Goal: Find specific page/section: Find specific page/section

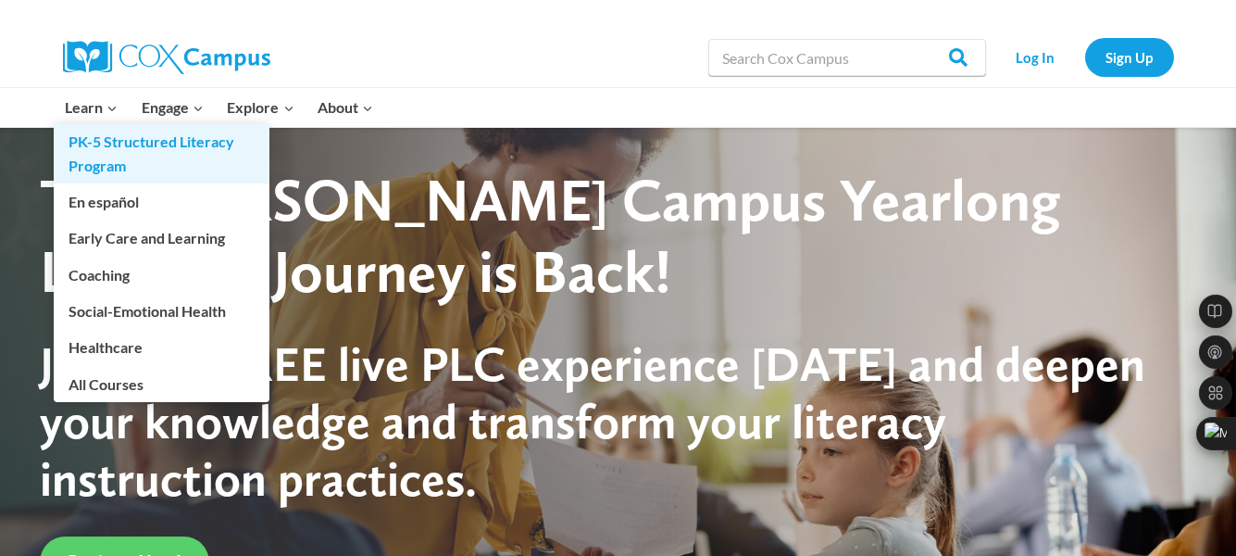
click at [91, 152] on link "PK-5 Structured Literacy Program" at bounding box center [162, 153] width 216 height 59
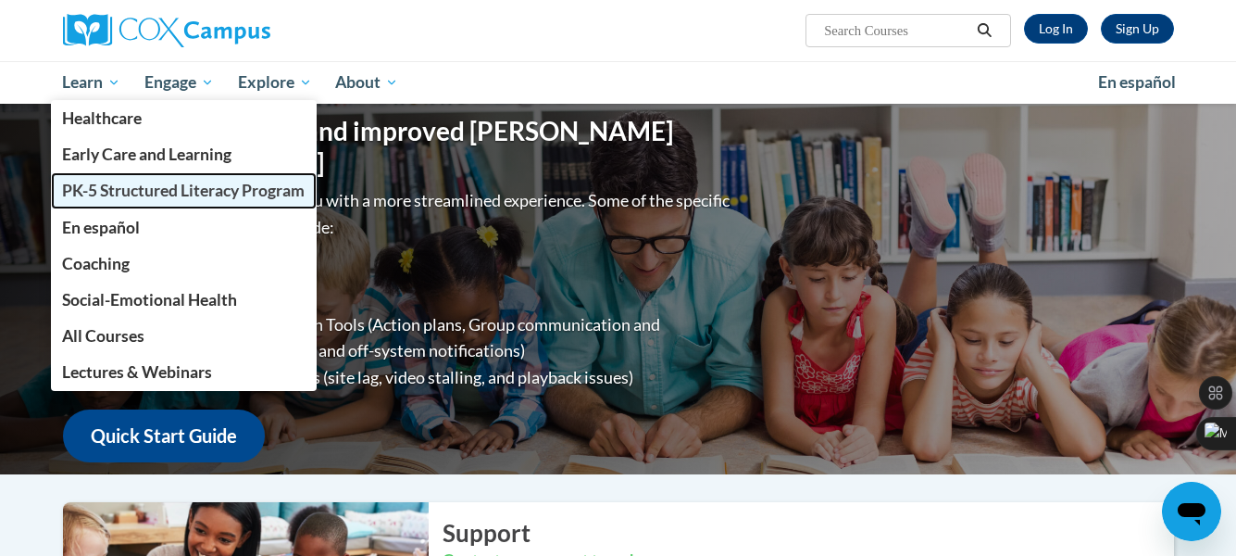
click at [72, 193] on span "PK-5 Structured Literacy Program" at bounding box center [183, 190] width 243 height 19
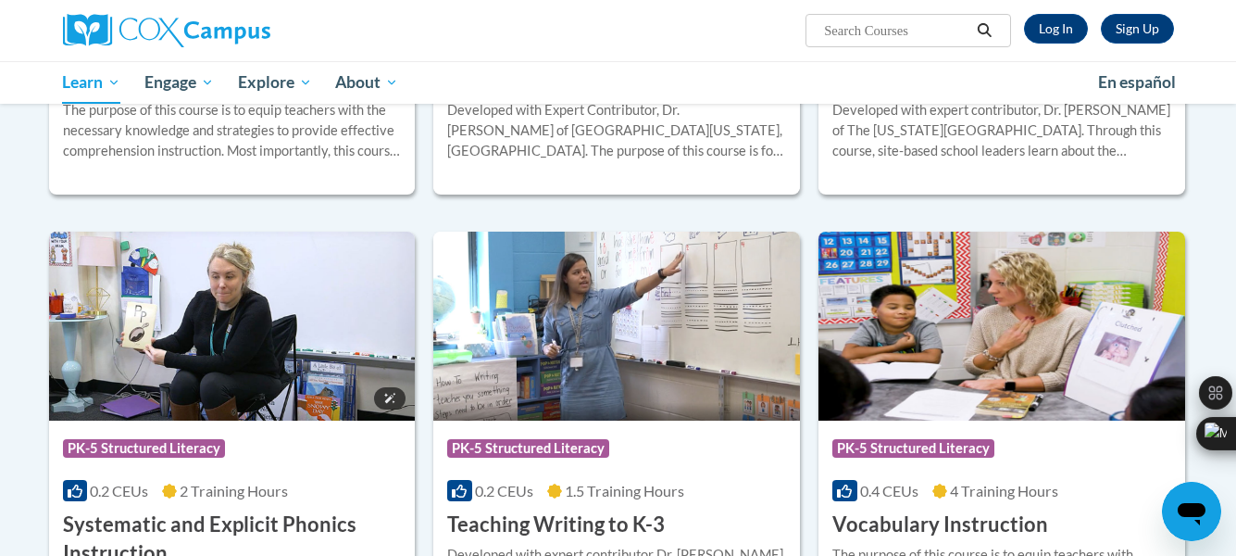
scroll to position [1876, 0]
